Goal: Information Seeking & Learning: Check status

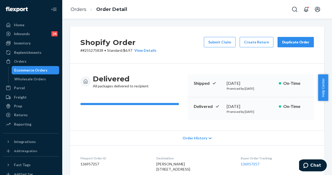
click at [42, 70] on div "Ecommerce Orders" at bounding box center [30, 69] width 33 height 5
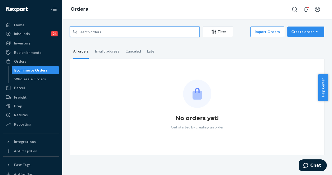
click at [112, 32] on input "text" at bounding box center [135, 31] width 130 height 10
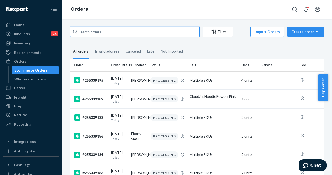
paste input "255262045"
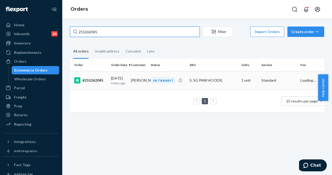
type input "255262045"
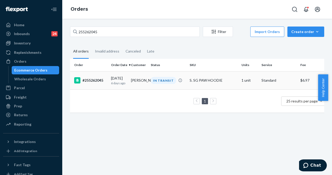
click at [135, 80] on td "[PERSON_NAME]" at bounding box center [139, 80] width 20 height 18
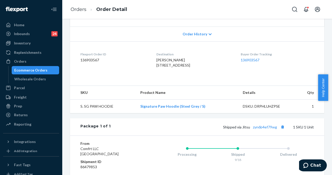
scroll to position [169, 0]
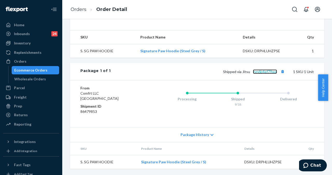
click at [262, 71] on link "zyn6b4ef79wg" at bounding box center [265, 71] width 24 height 4
click at [52, 69] on div "Ecommerce Orders" at bounding box center [35, 69] width 47 height 7
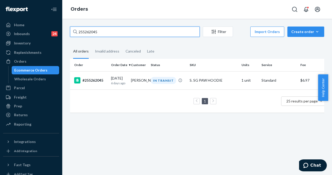
click at [135, 31] on input "255262045" at bounding box center [135, 31] width 130 height 10
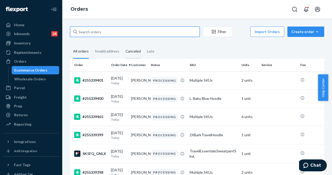
paste input "255274572"
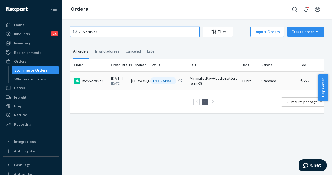
type input "255274572"
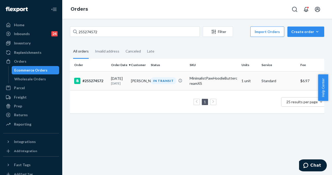
click at [156, 81] on div "IN TRANSIT" at bounding box center [163, 80] width 25 height 7
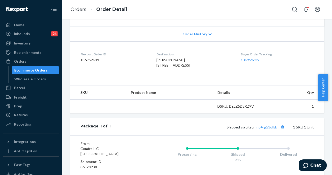
scroll to position [155, 0]
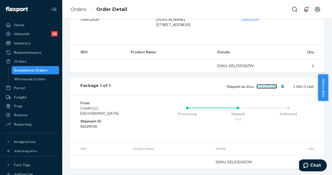
click at [265, 86] on link "n54rg53ulfjk" at bounding box center [267, 86] width 20 height 4
